Goal: Task Accomplishment & Management: Use online tool/utility

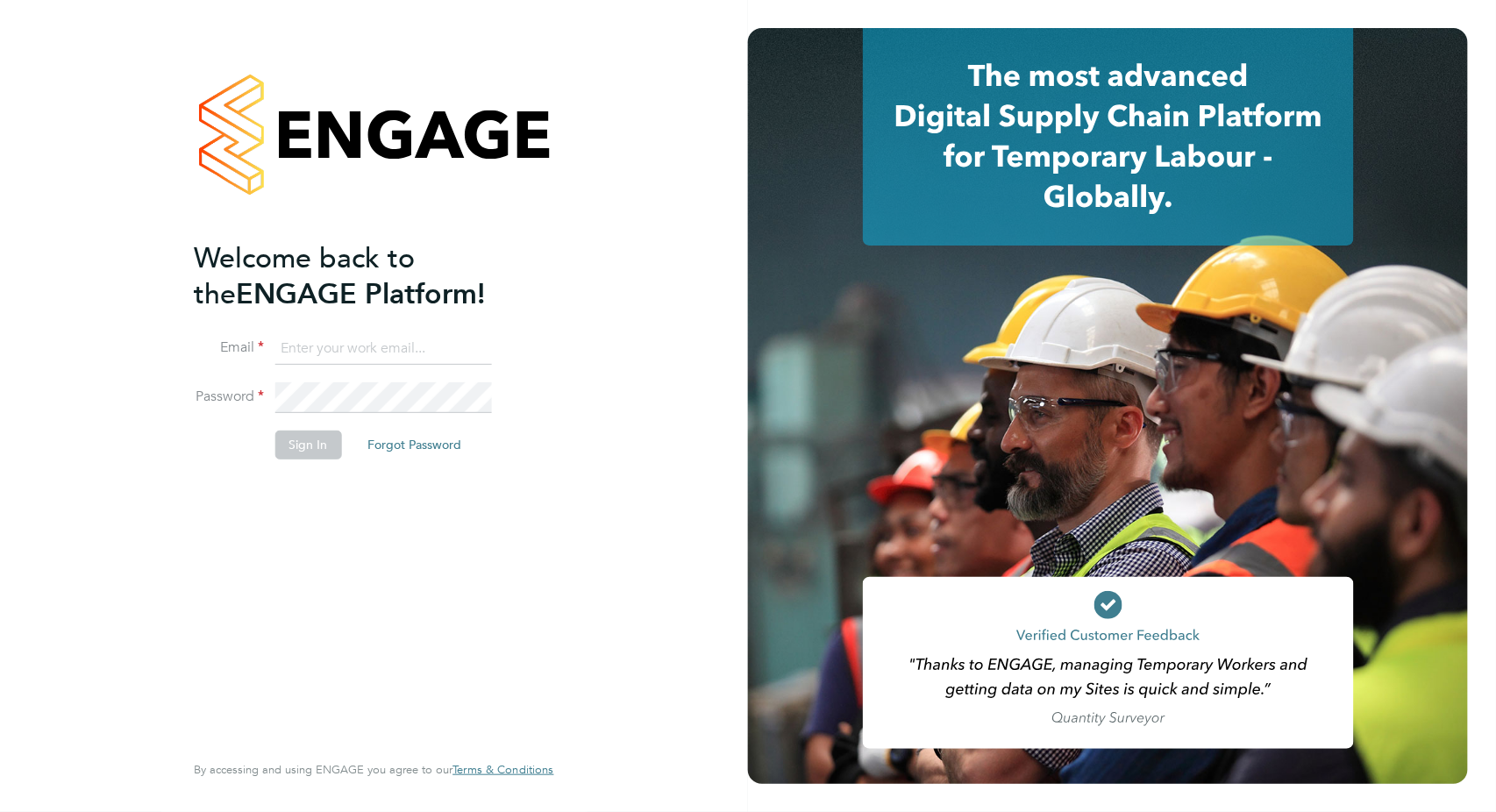
type input "[PERSON_NAME][EMAIL_ADDRESS][PERSON_NAME][DOMAIN_NAME]"
click at [296, 445] on button "Sign In" at bounding box center [307, 444] width 66 height 28
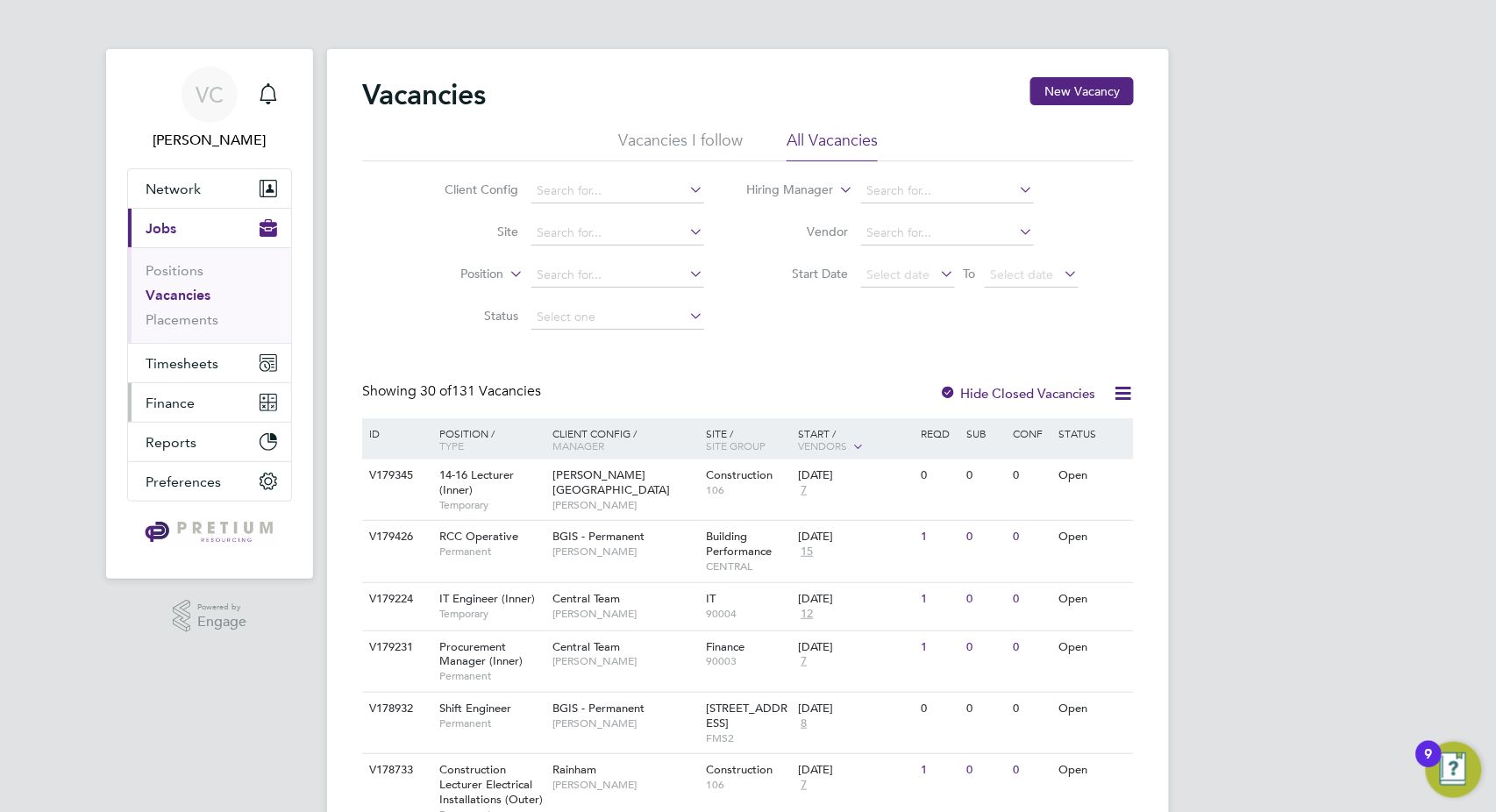
click at [176, 405] on span "Finance" at bounding box center [170, 403] width 49 height 16
click at [192, 370] on span "Timesheets" at bounding box center [182, 363] width 73 height 16
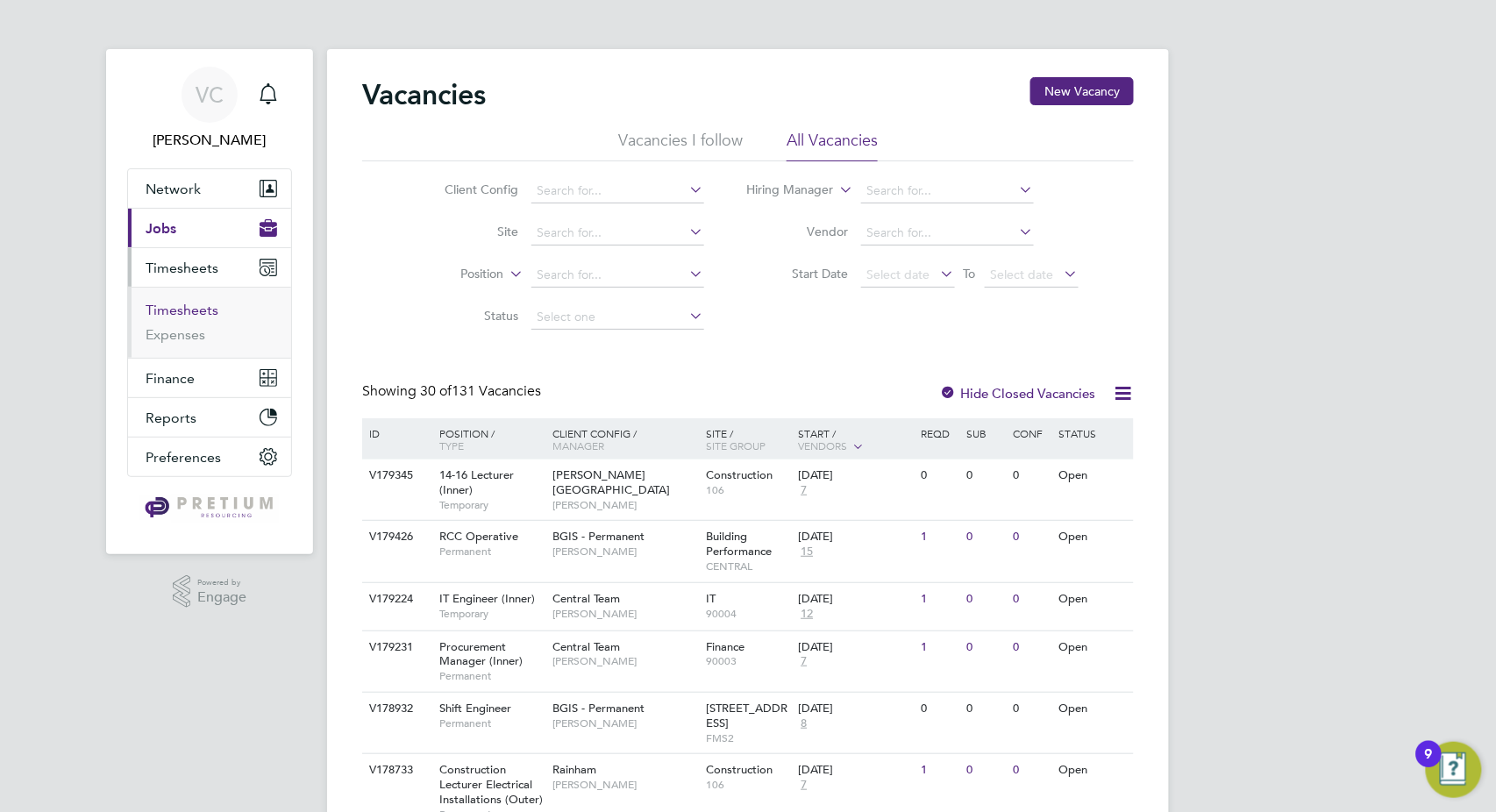
click at [182, 307] on link "Timesheets" at bounding box center [182, 309] width 73 height 16
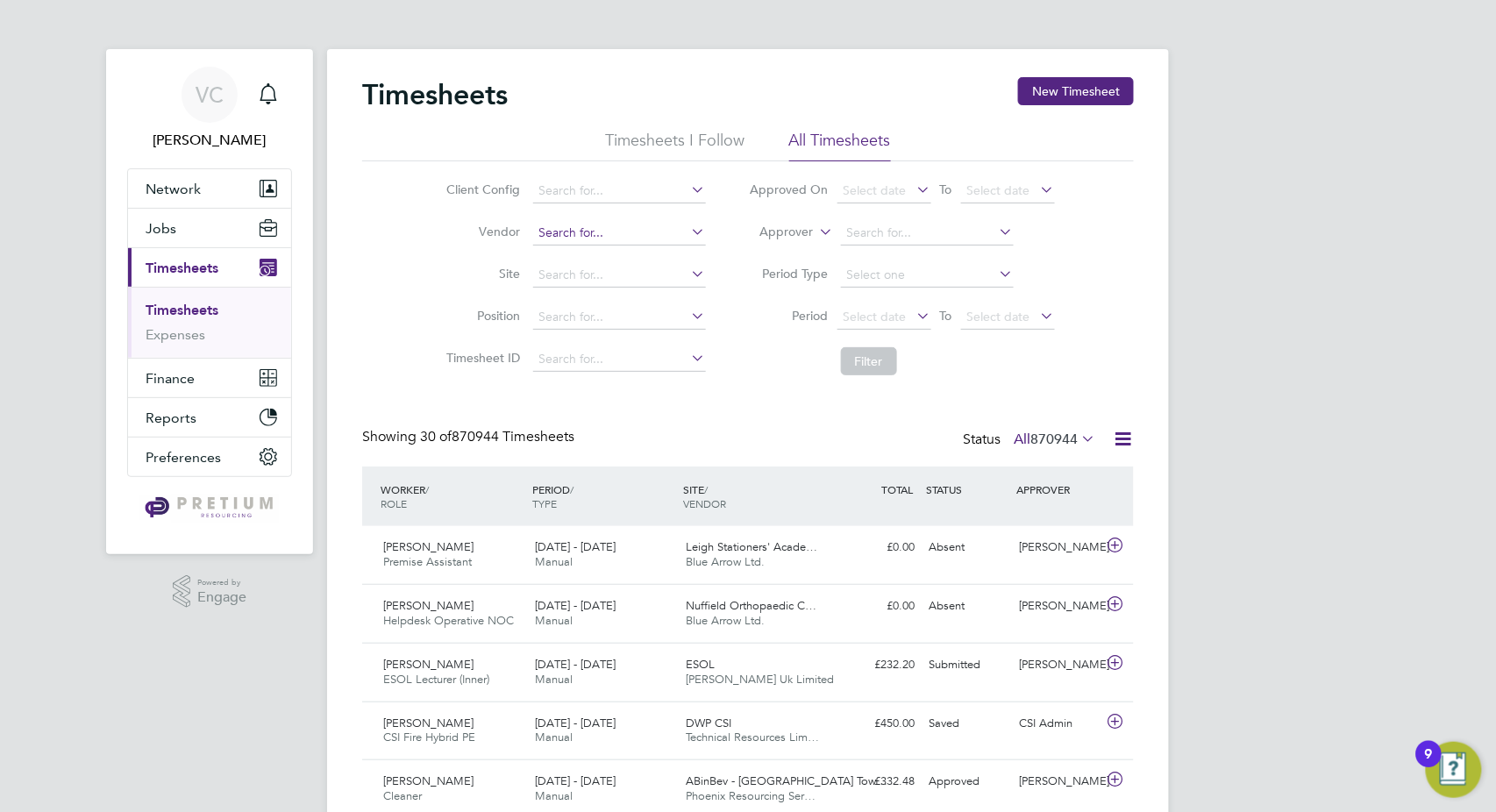
click at [594, 231] on input at bounding box center [619, 232] width 172 height 24
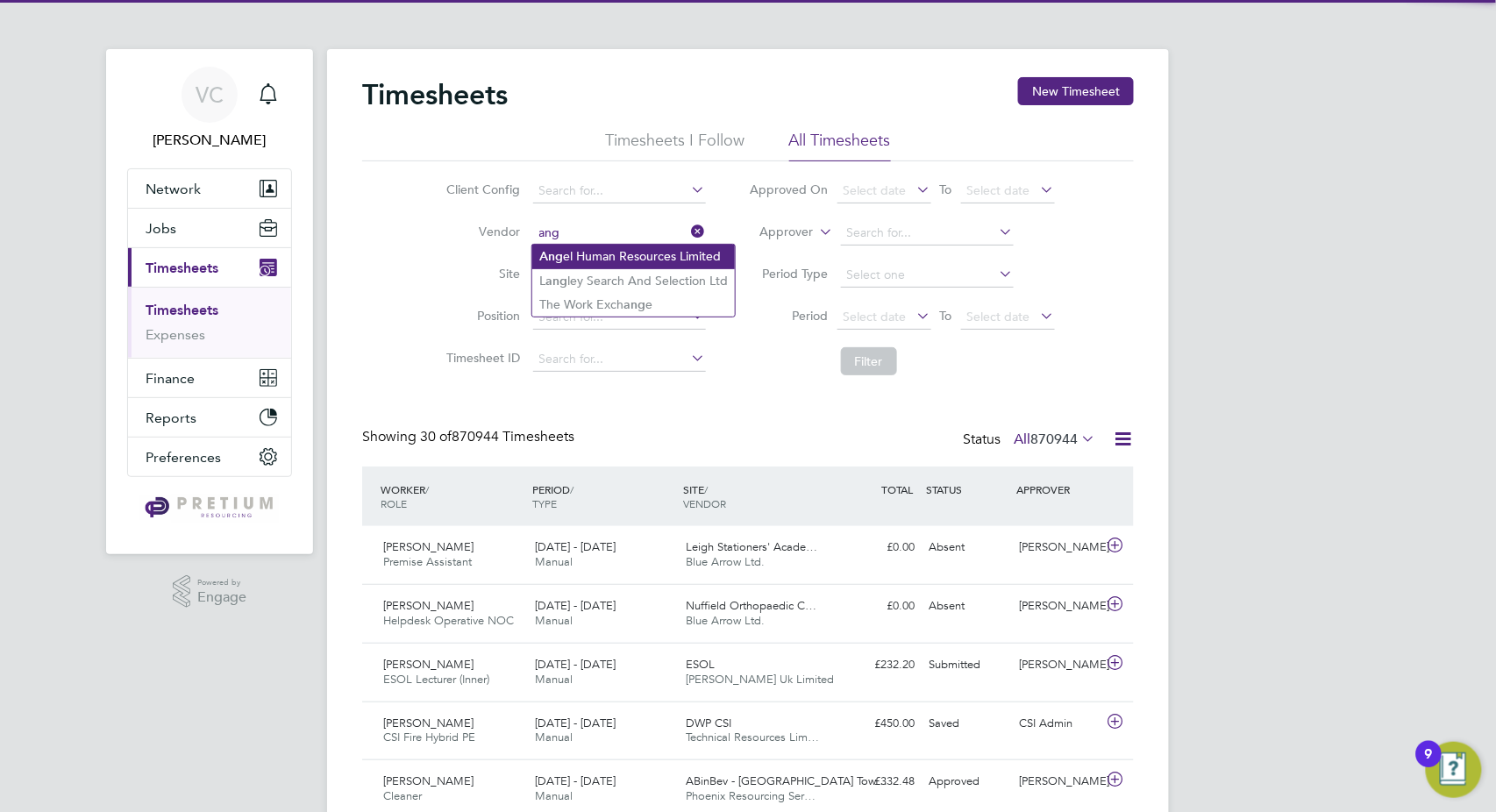
click at [617, 257] on li "Ang el Human Resources Limited" at bounding box center [633, 257] width 202 height 24
type input "Angel Human Resources Limited"
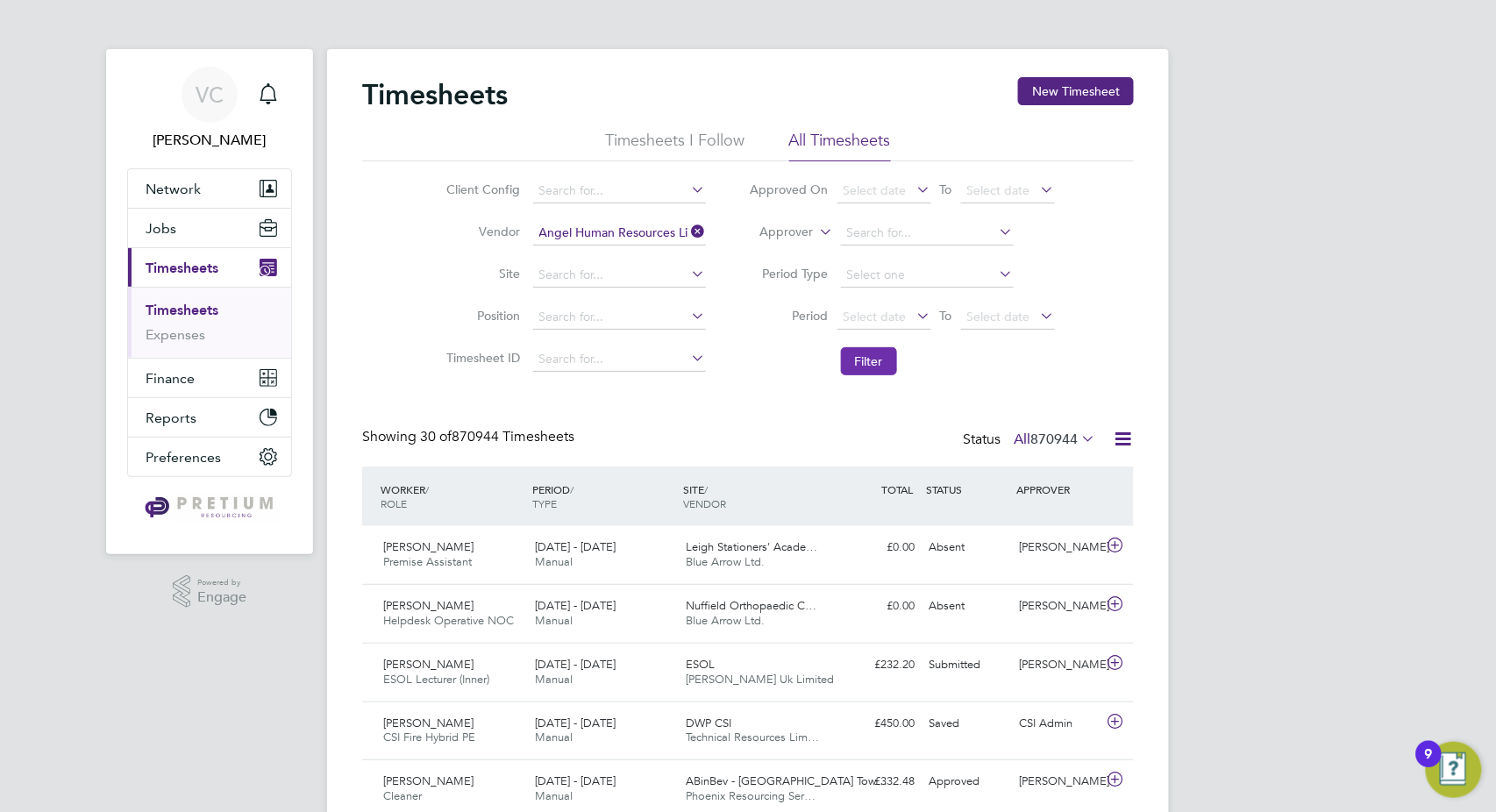
click at [865, 357] on button "Filter" at bounding box center [869, 361] width 56 height 28
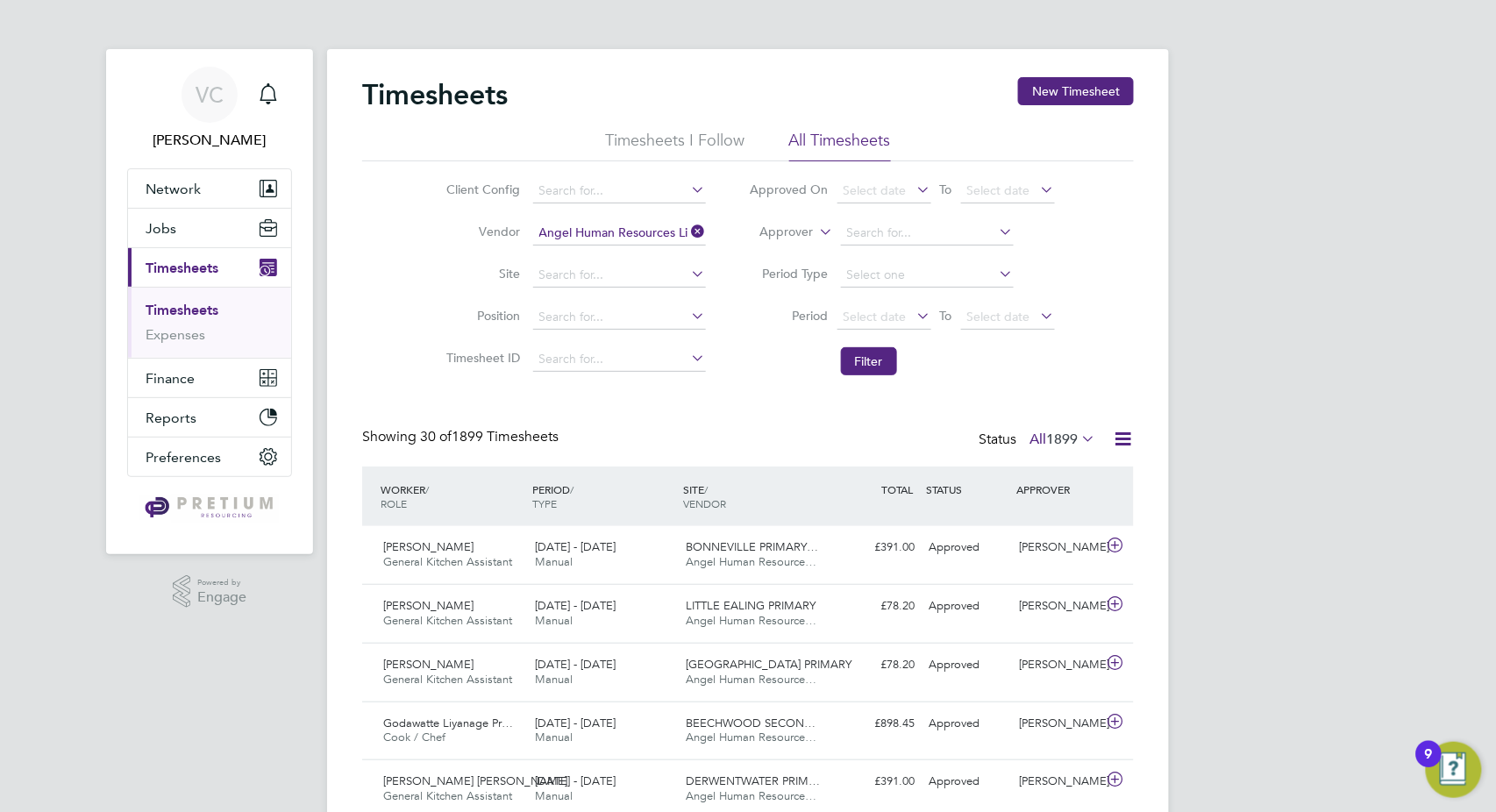
click at [1122, 440] on icon at bounding box center [1123, 438] width 22 height 22
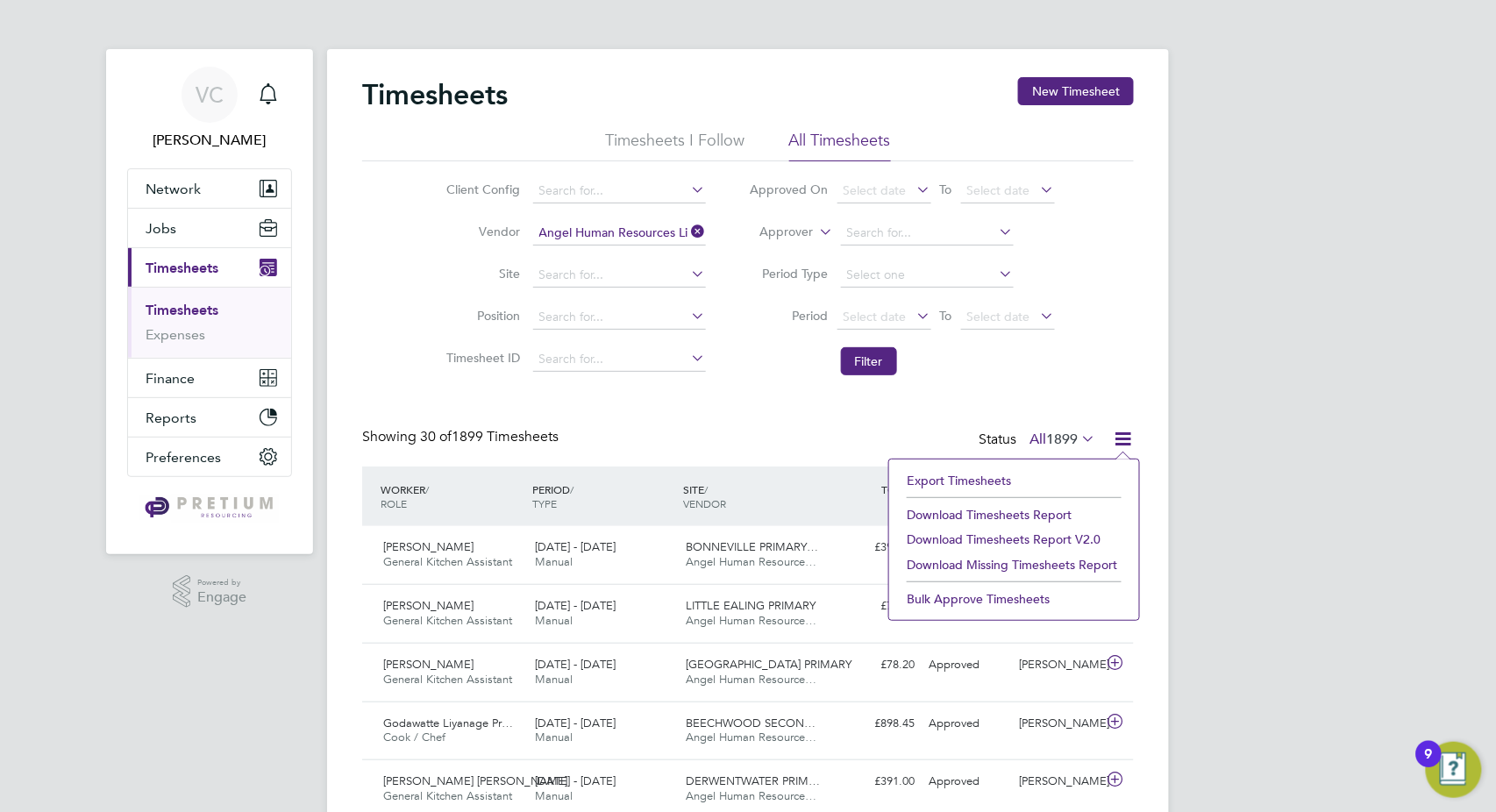
click at [1024, 510] on li "Download Timesheets Report" at bounding box center [1014, 514] width 232 height 24
